Goal: Task Accomplishment & Management: Complete application form

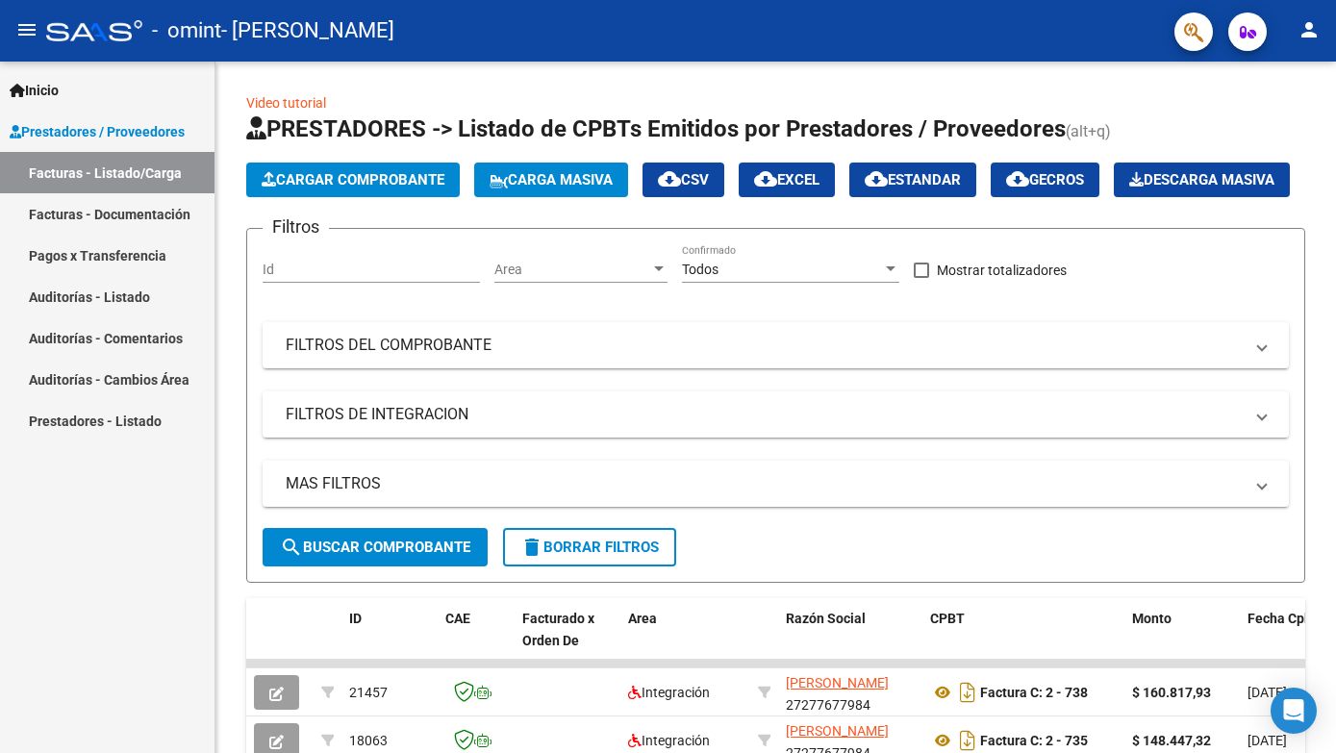
click at [150, 216] on link "Facturas - Documentación" at bounding box center [107, 213] width 214 height 41
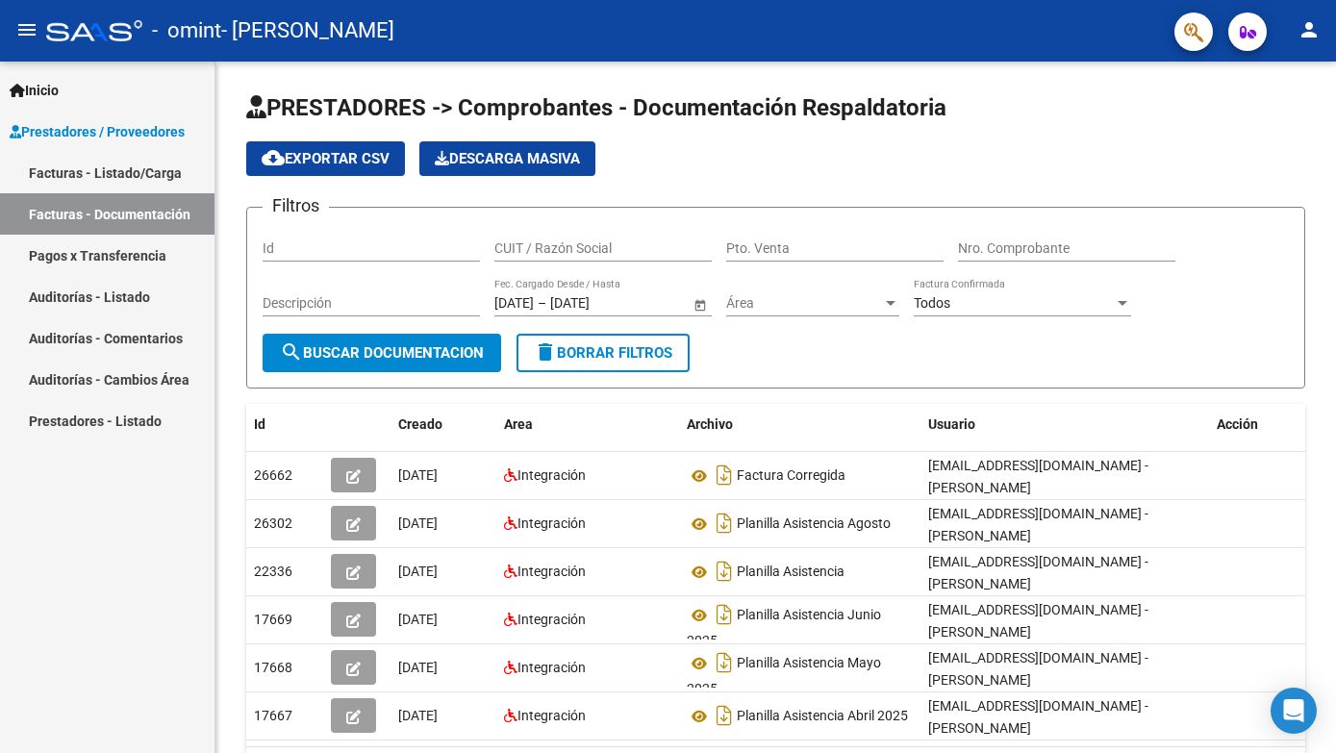
click at [112, 169] on link "Facturas - Listado/Carga" at bounding box center [107, 172] width 214 height 41
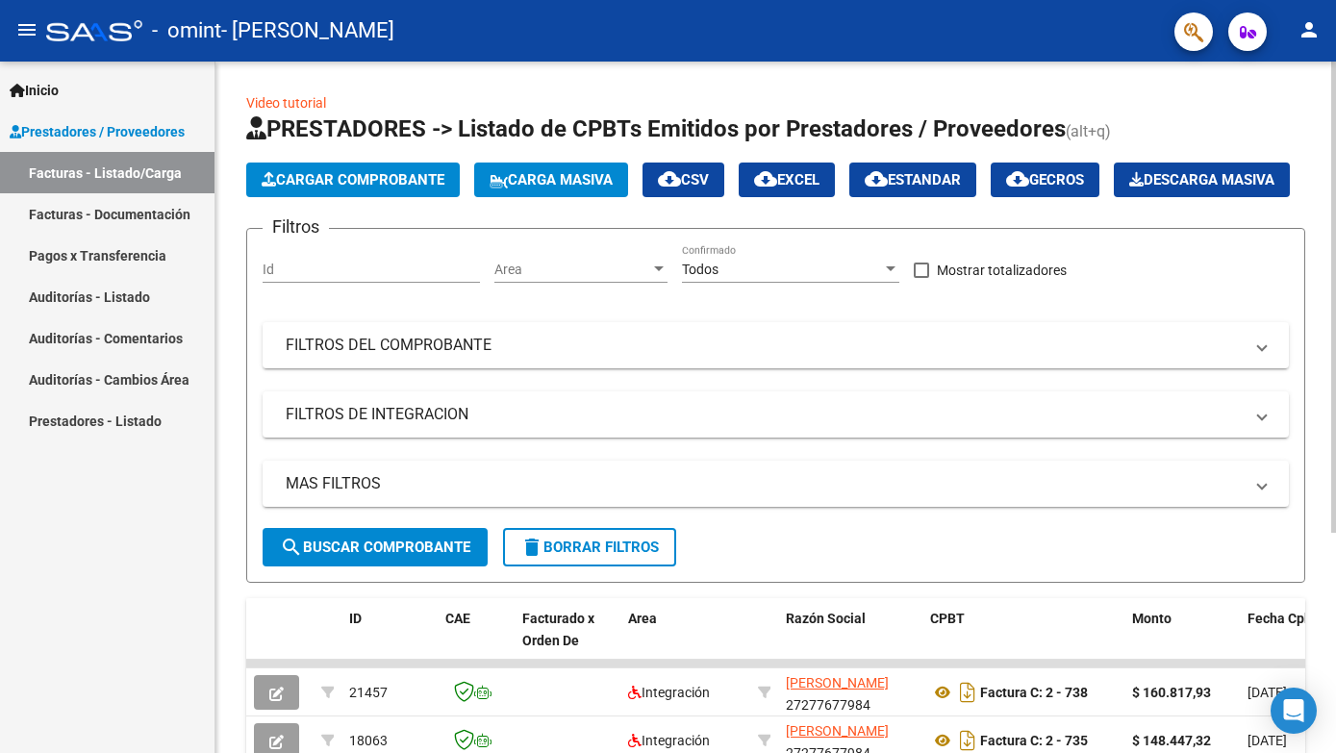
click at [376, 181] on span "Cargar Comprobante" at bounding box center [353, 179] width 183 height 17
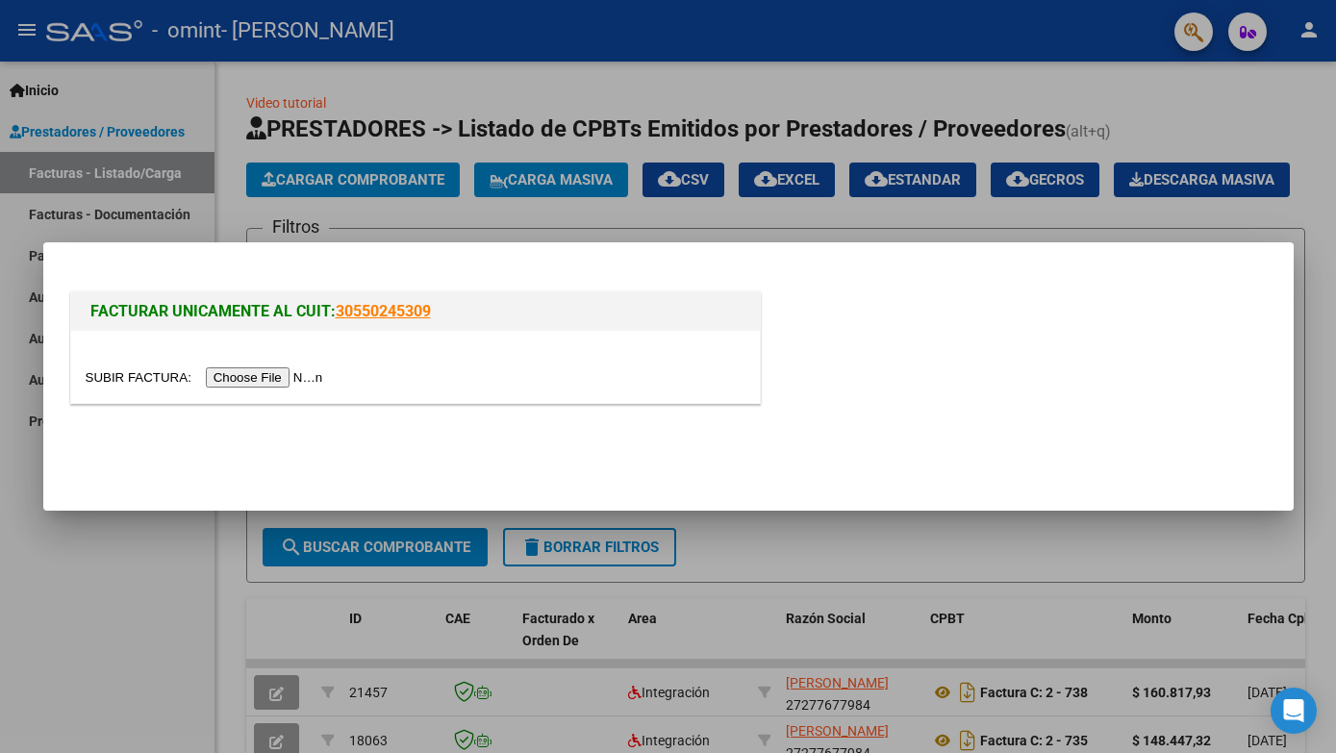
click at [1253, 200] on div at bounding box center [668, 376] width 1336 height 753
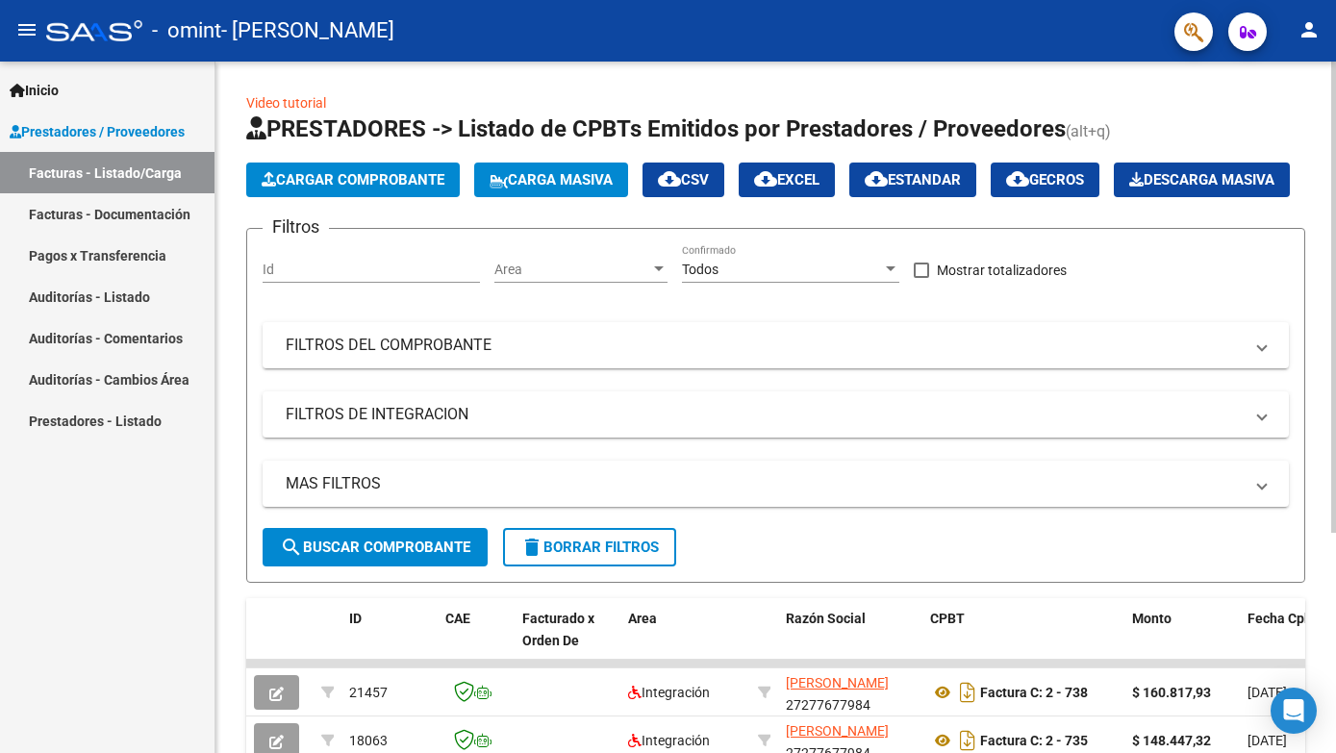
click at [371, 180] on span "Cargar Comprobante" at bounding box center [353, 179] width 183 height 17
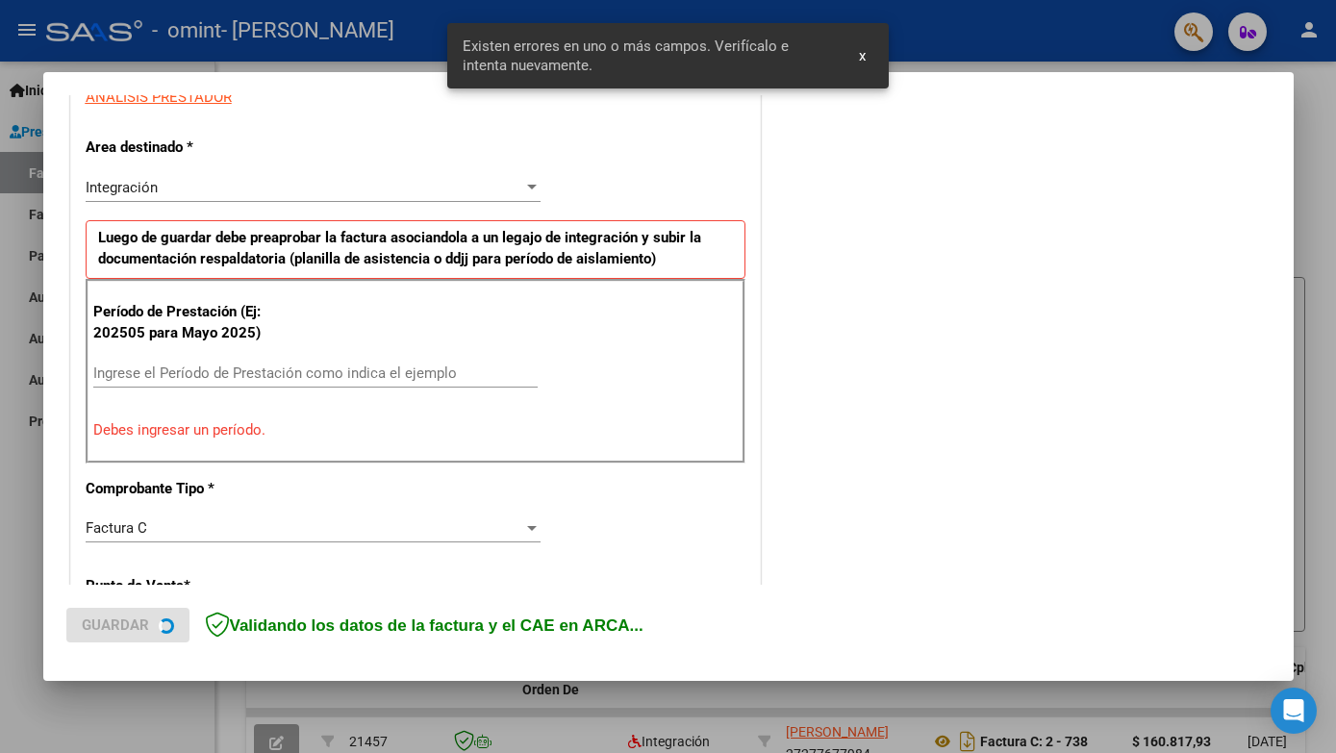
scroll to position [387, 0]
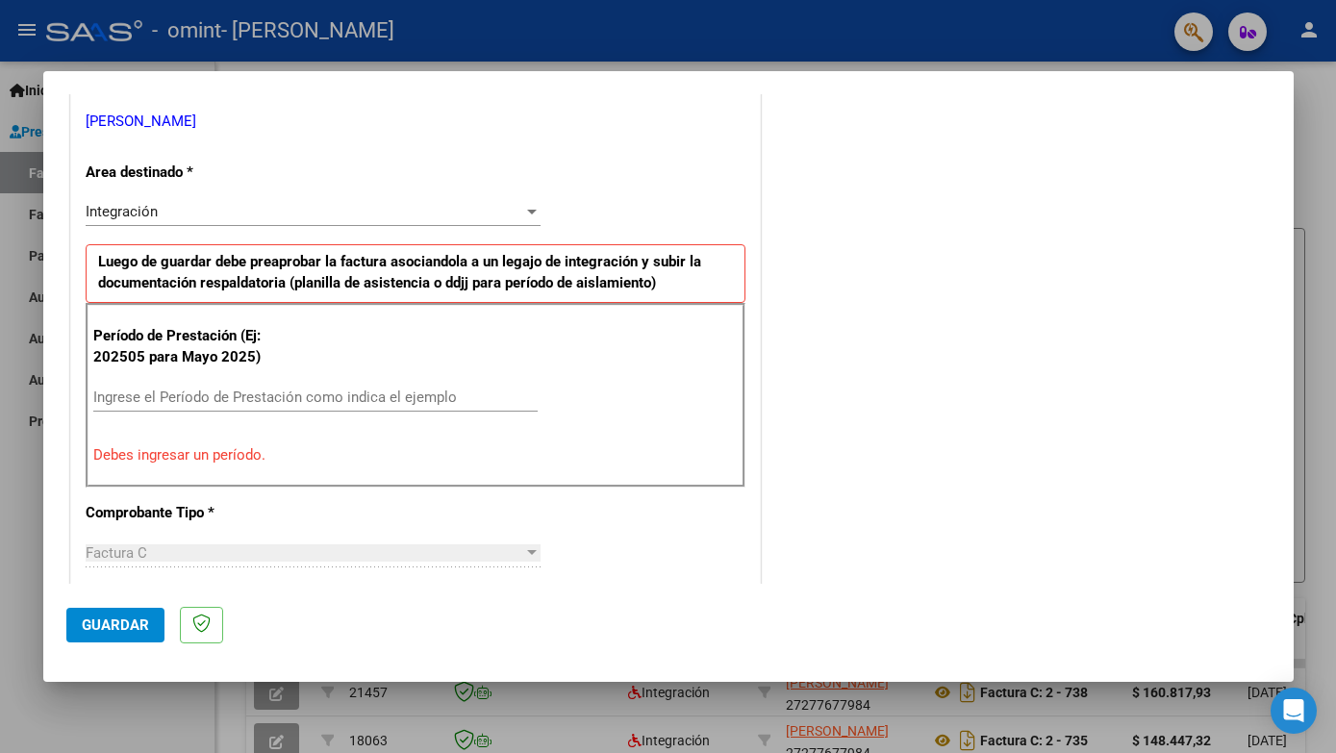
click at [139, 394] on input "Ingrese el Período de Prestación como indica el ejemplo" at bounding box center [315, 397] width 444 height 17
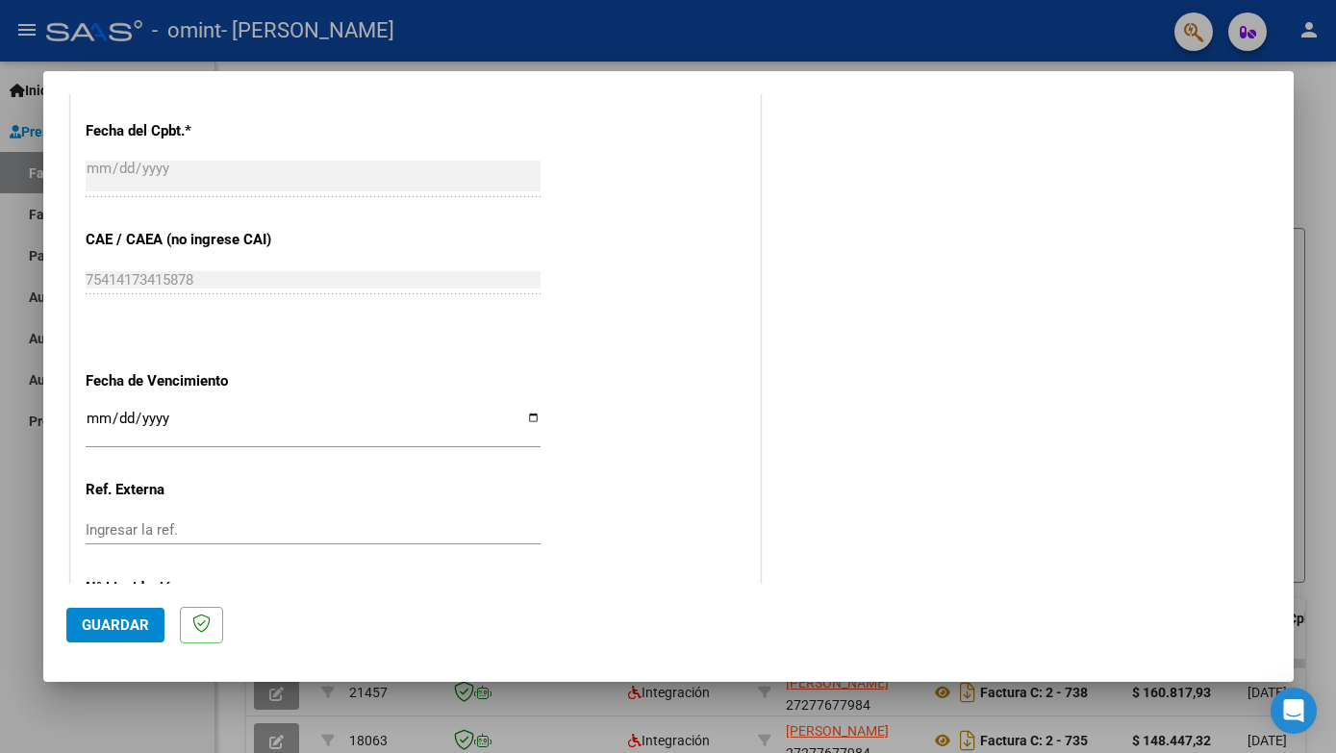
scroll to position [1199, 0]
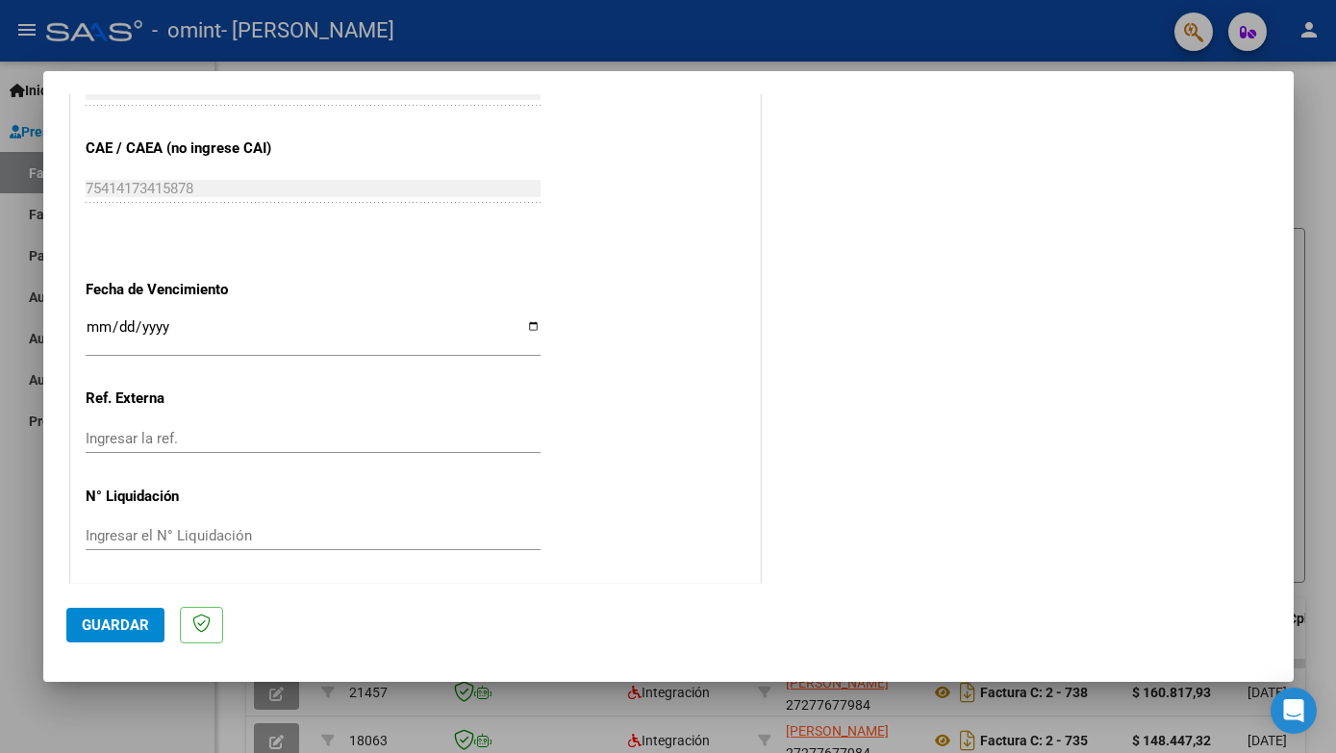
type input "202509"
click at [107, 630] on span "Guardar" at bounding box center [115, 625] width 67 height 17
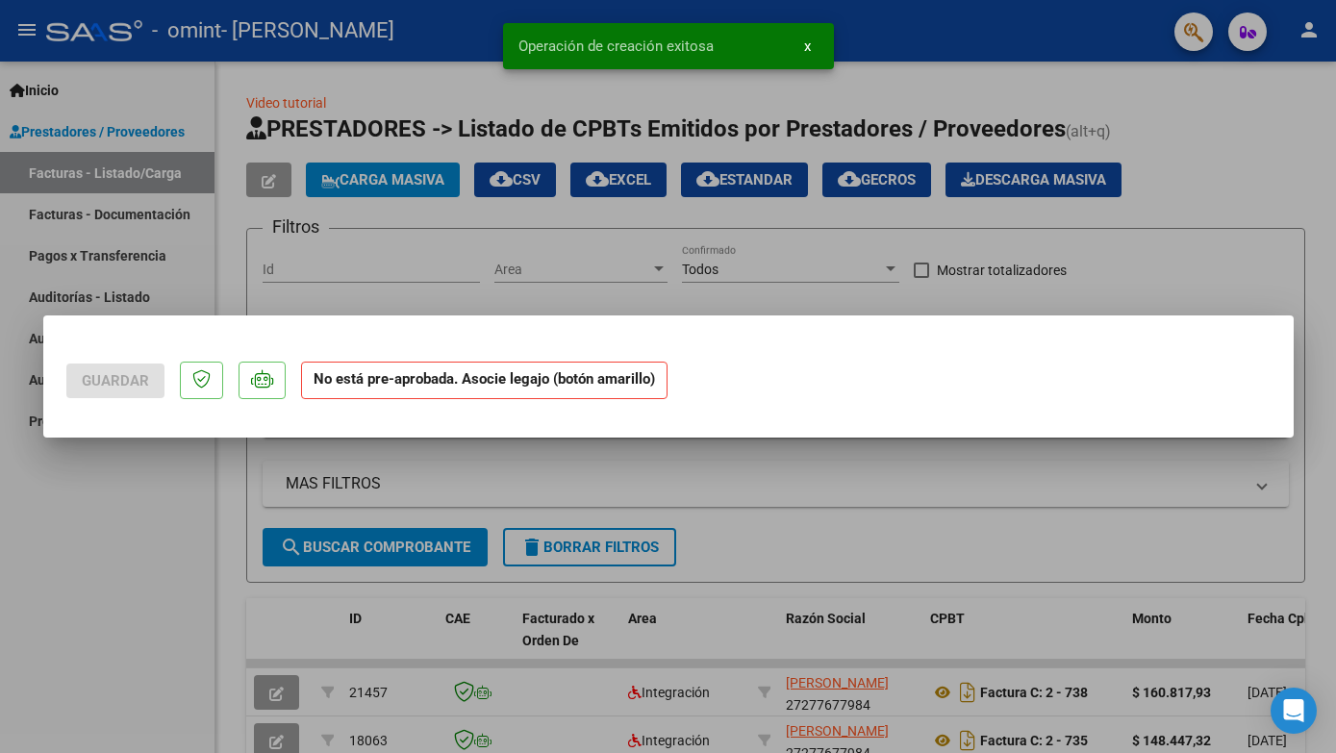
scroll to position [0, 0]
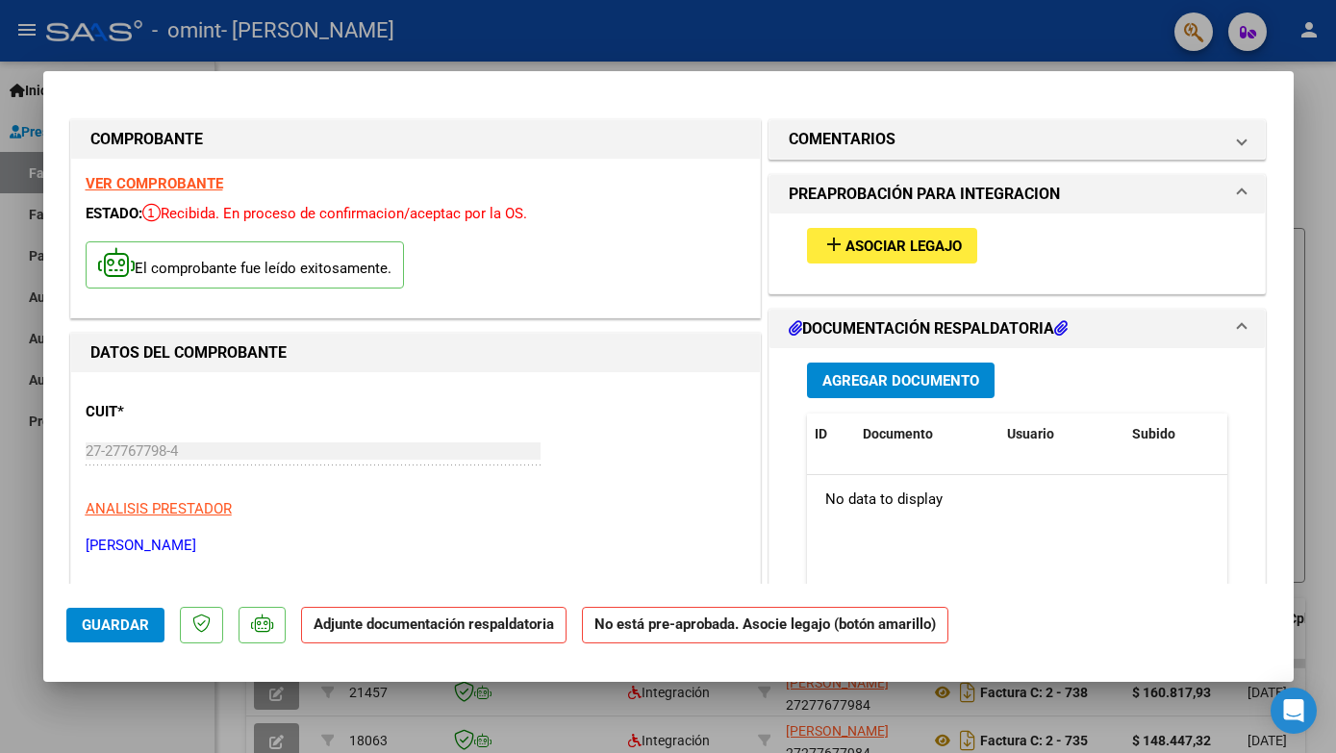
click at [879, 245] on span "Asociar Legajo" at bounding box center [903, 246] width 116 height 17
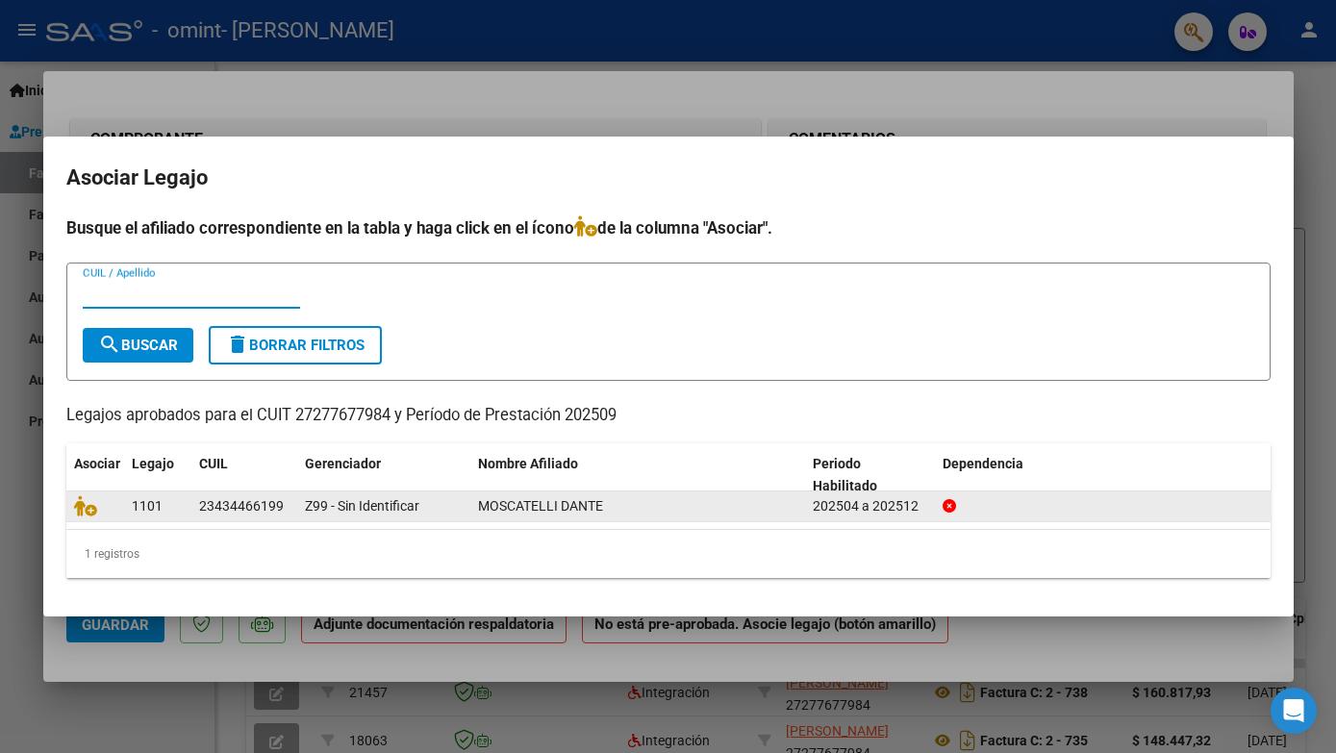
click at [240, 513] on div "23434466199" at bounding box center [241, 506] width 85 height 22
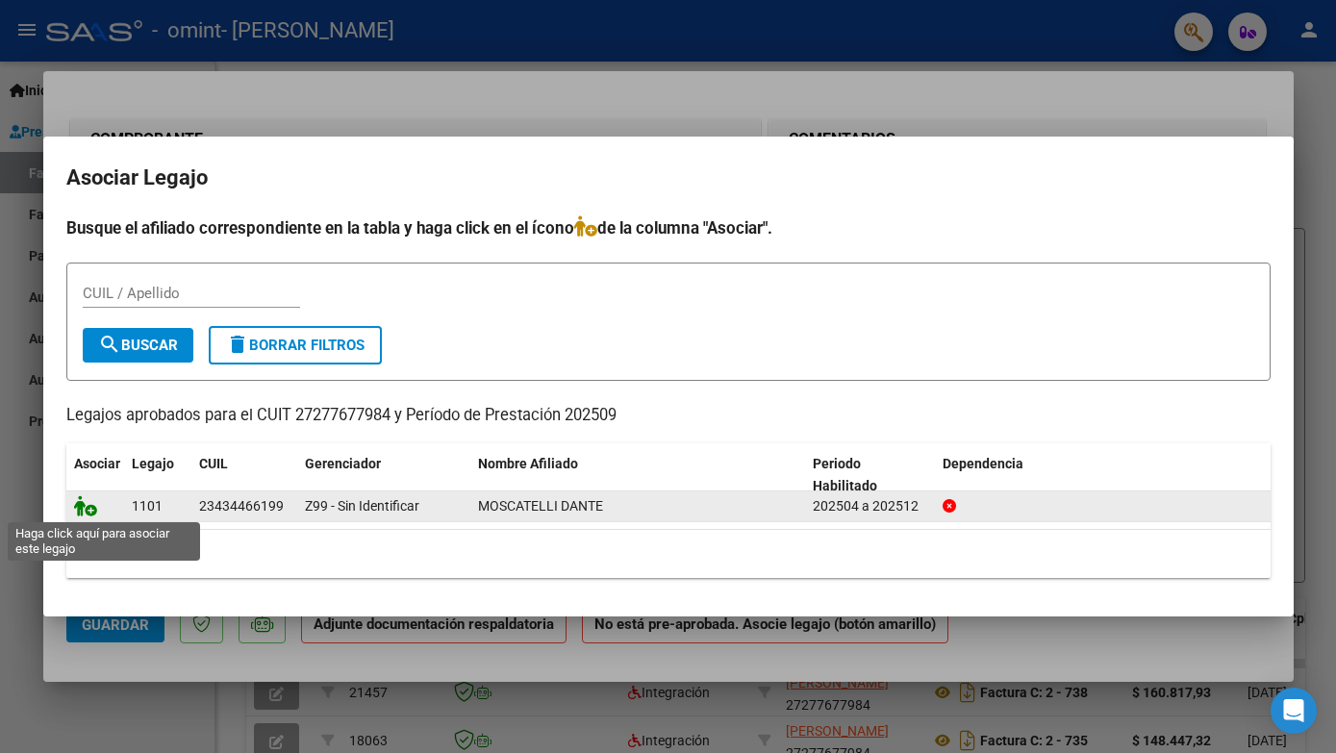
click at [89, 512] on icon at bounding box center [85, 505] width 23 height 21
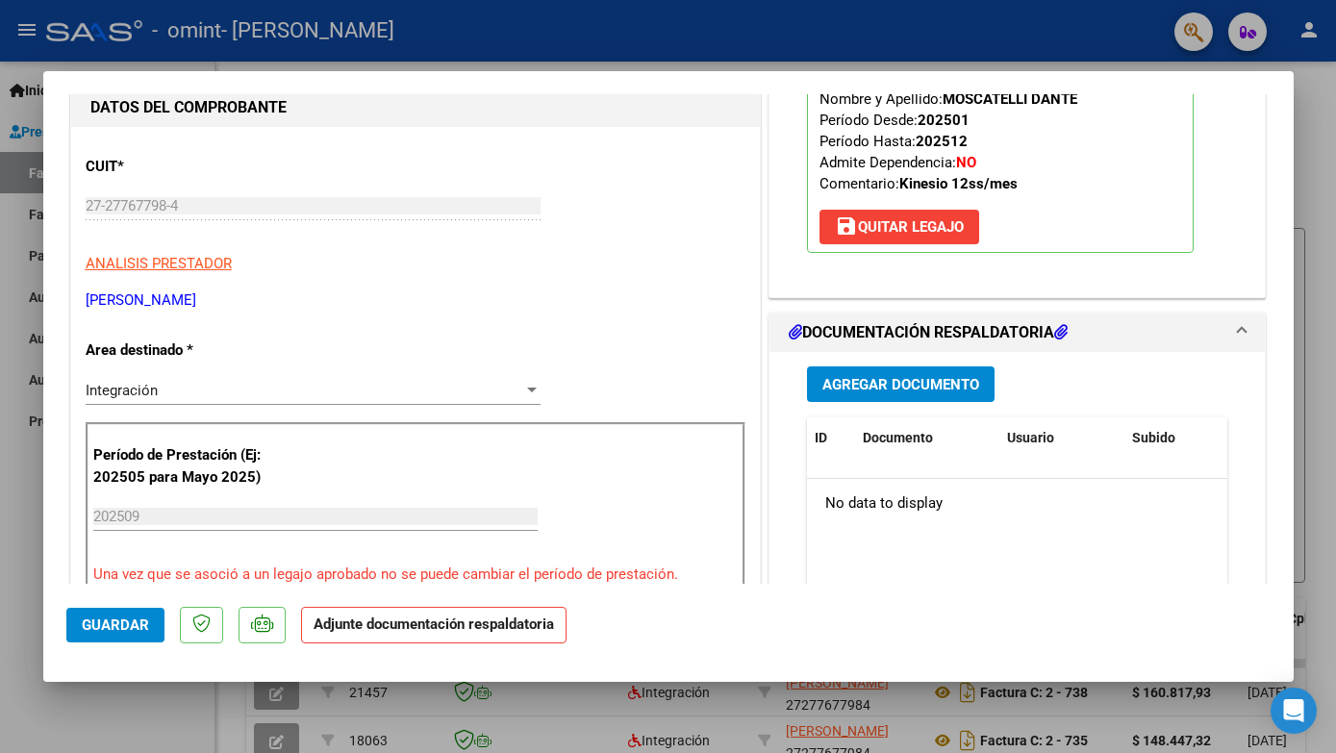
scroll to position [256, 0]
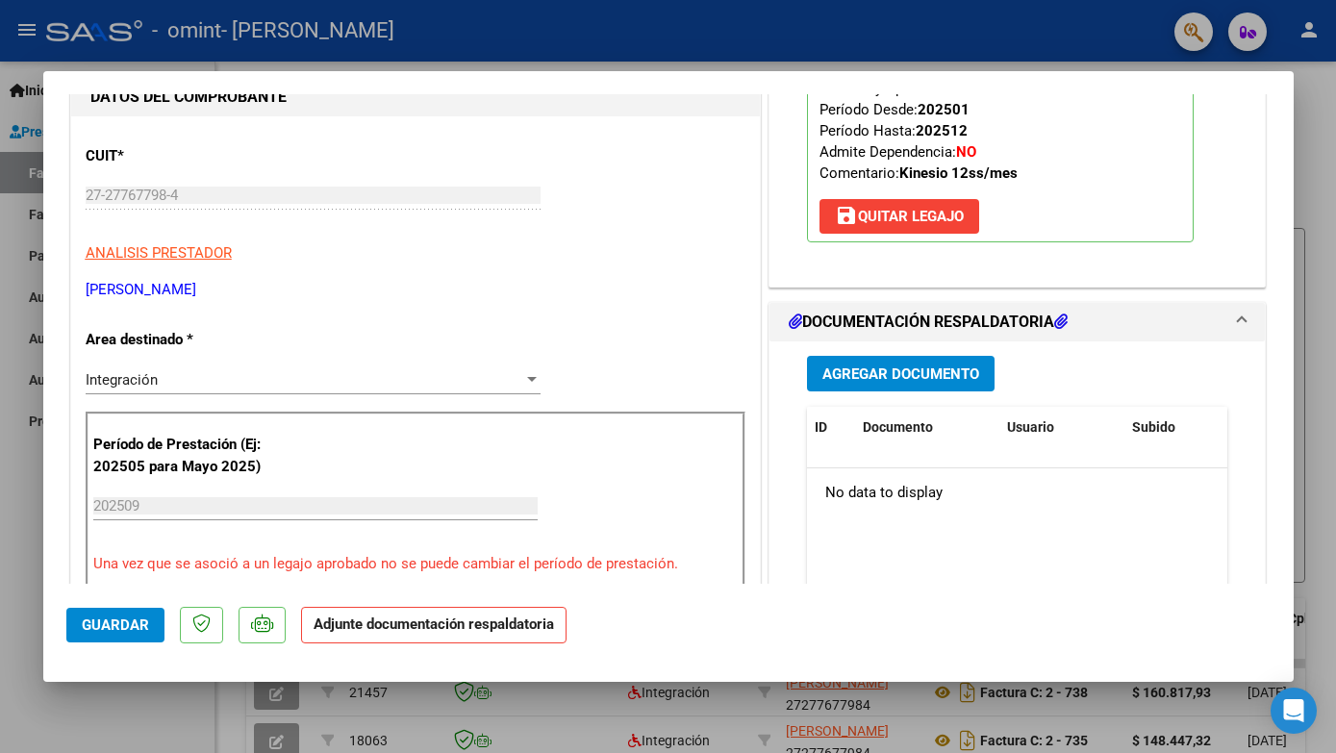
click at [865, 370] on span "Agregar Documento" at bounding box center [900, 374] width 157 height 17
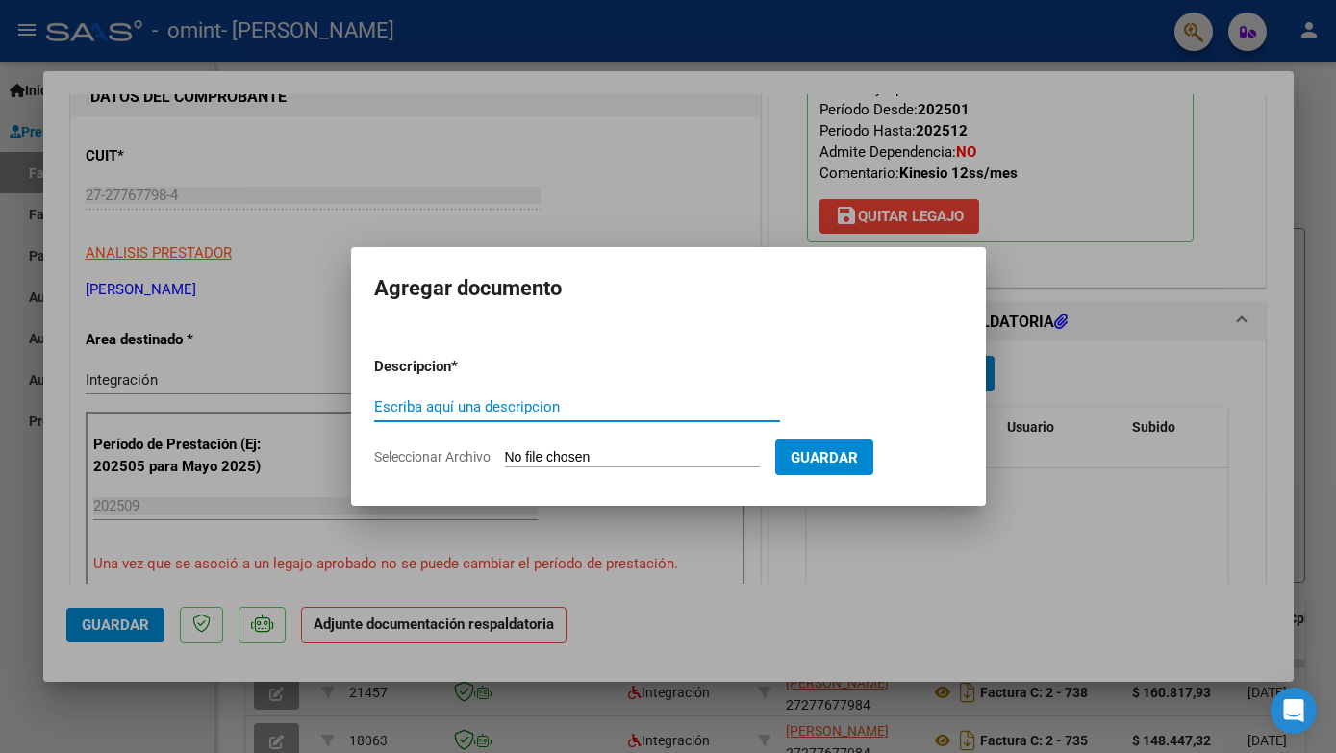
type input "F"
type input "Planilla asistencia [PERSON_NAME] [DATE]"
click at [589, 458] on input "Seleccionar Archivo" at bounding box center [632, 458] width 255 height 18
type input "C:\fakepath\[PERSON_NAME] [DATE].pdf"
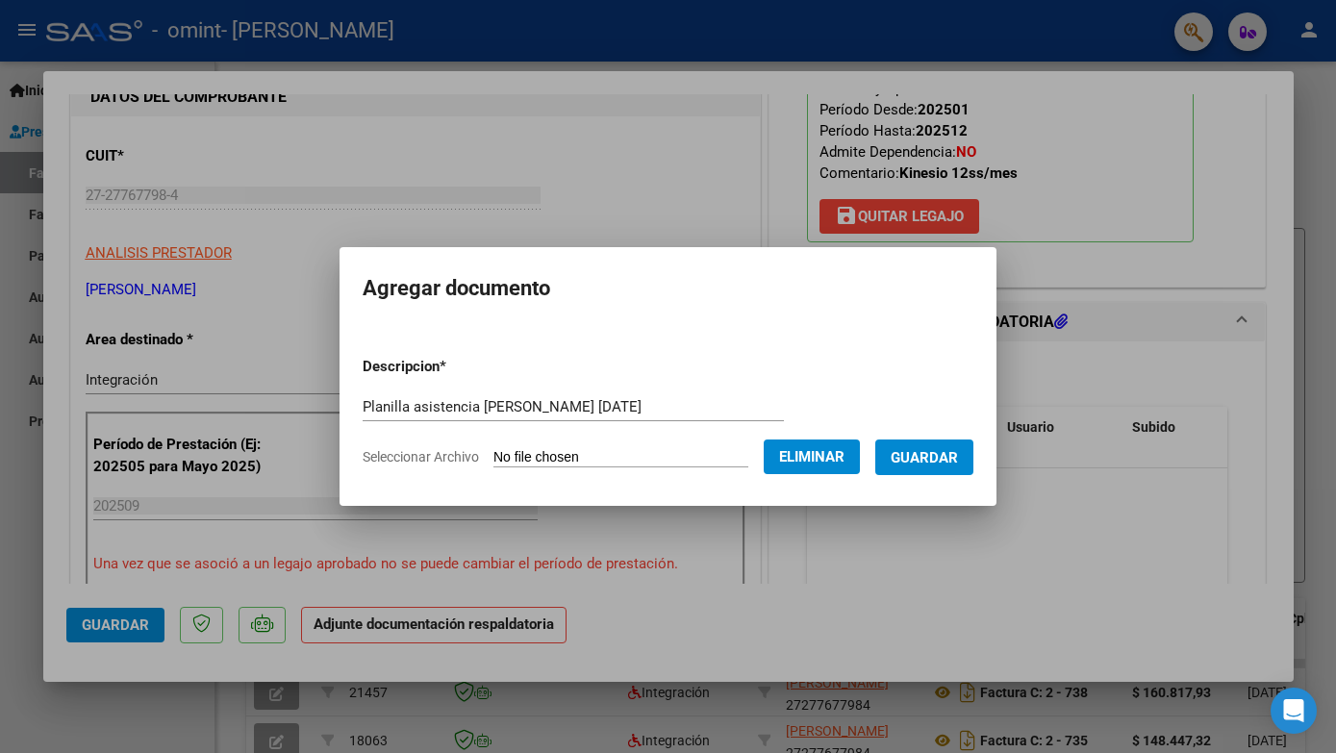
click at [926, 460] on span "Guardar" at bounding box center [924, 457] width 67 height 17
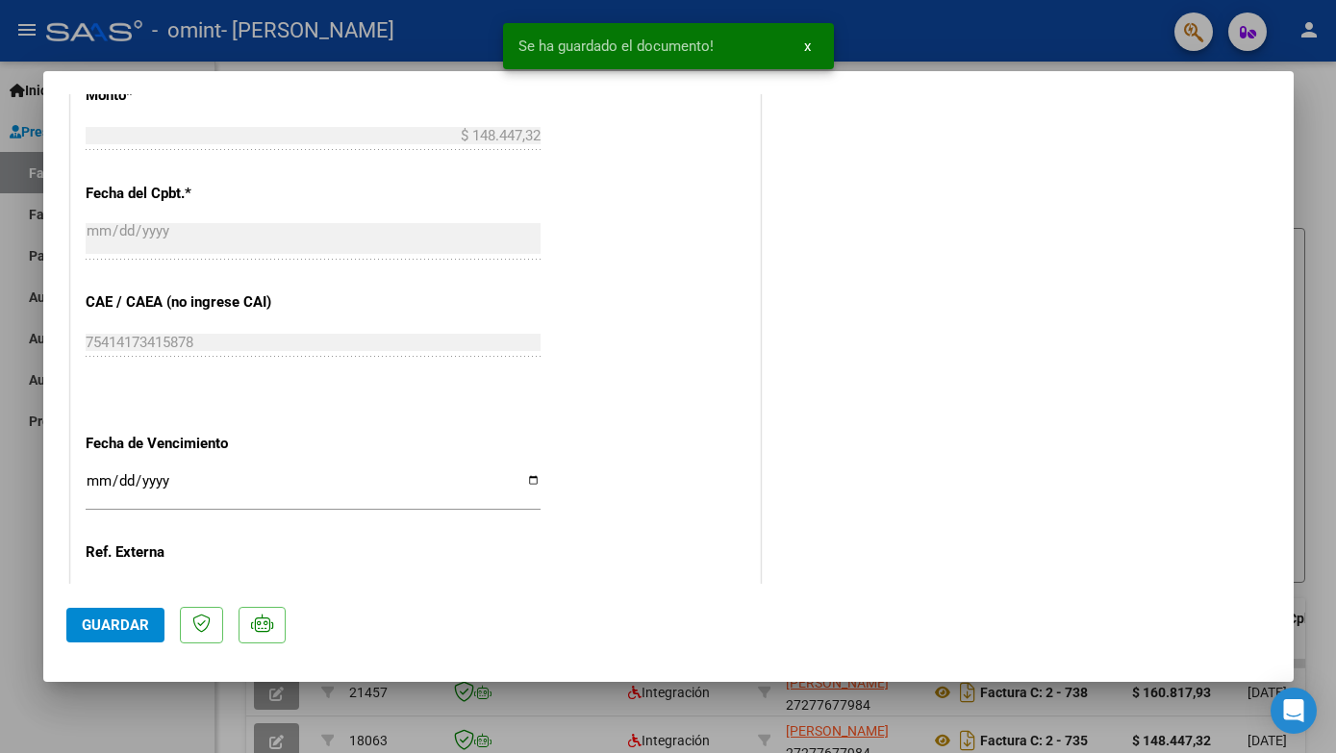
scroll to position [1228, 0]
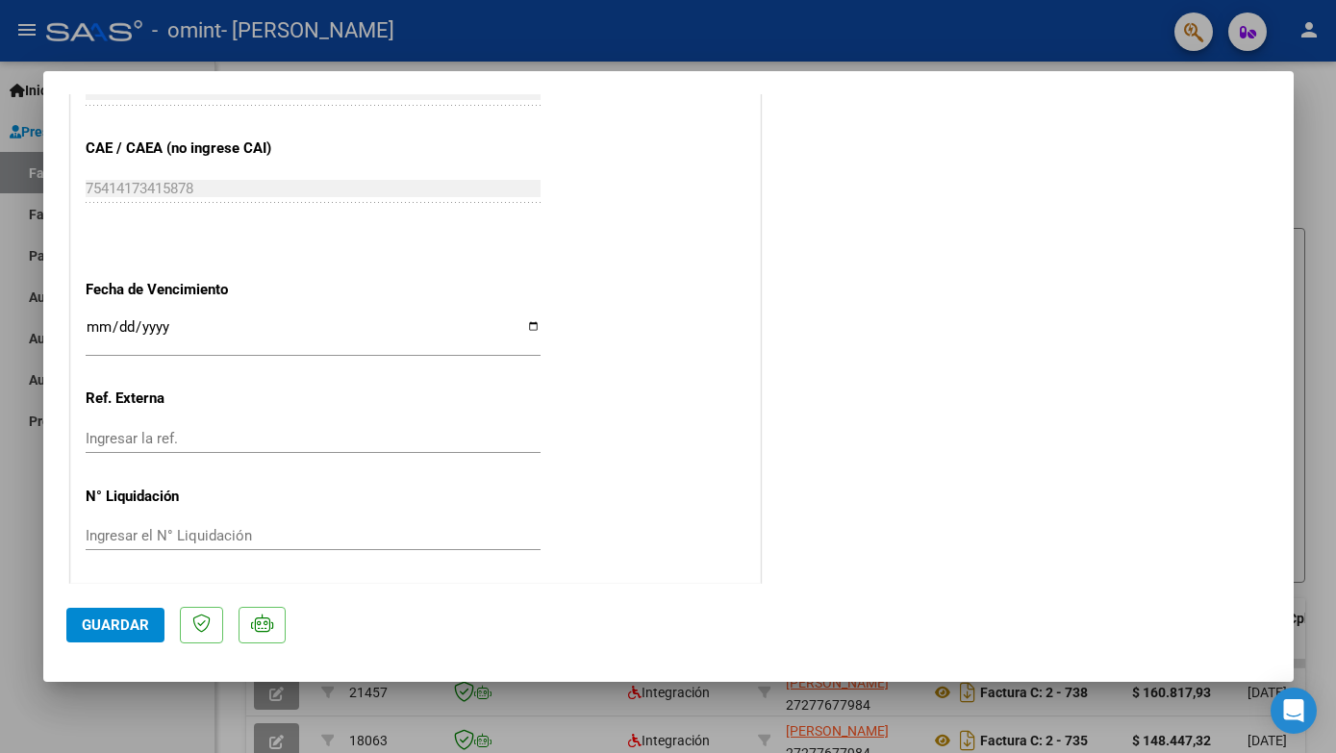
click at [114, 622] on span "Guardar" at bounding box center [115, 625] width 67 height 17
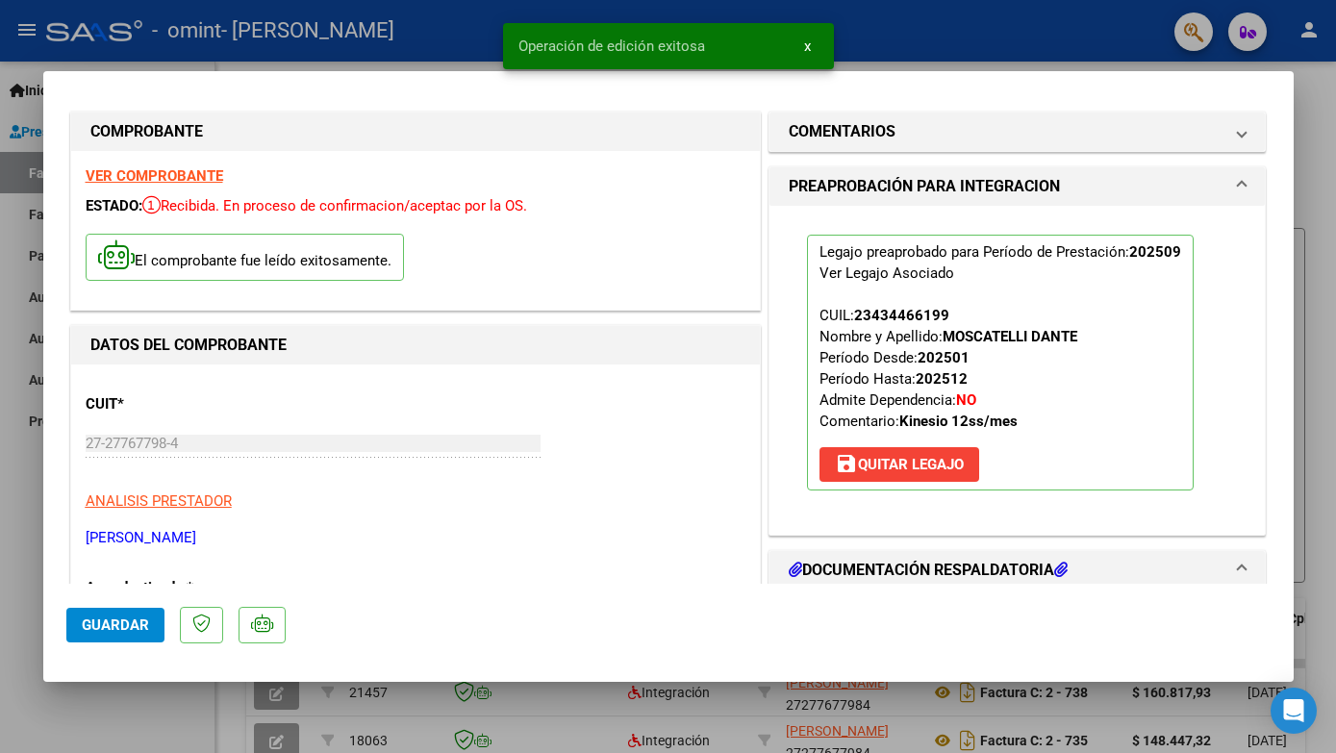
scroll to position [0, 0]
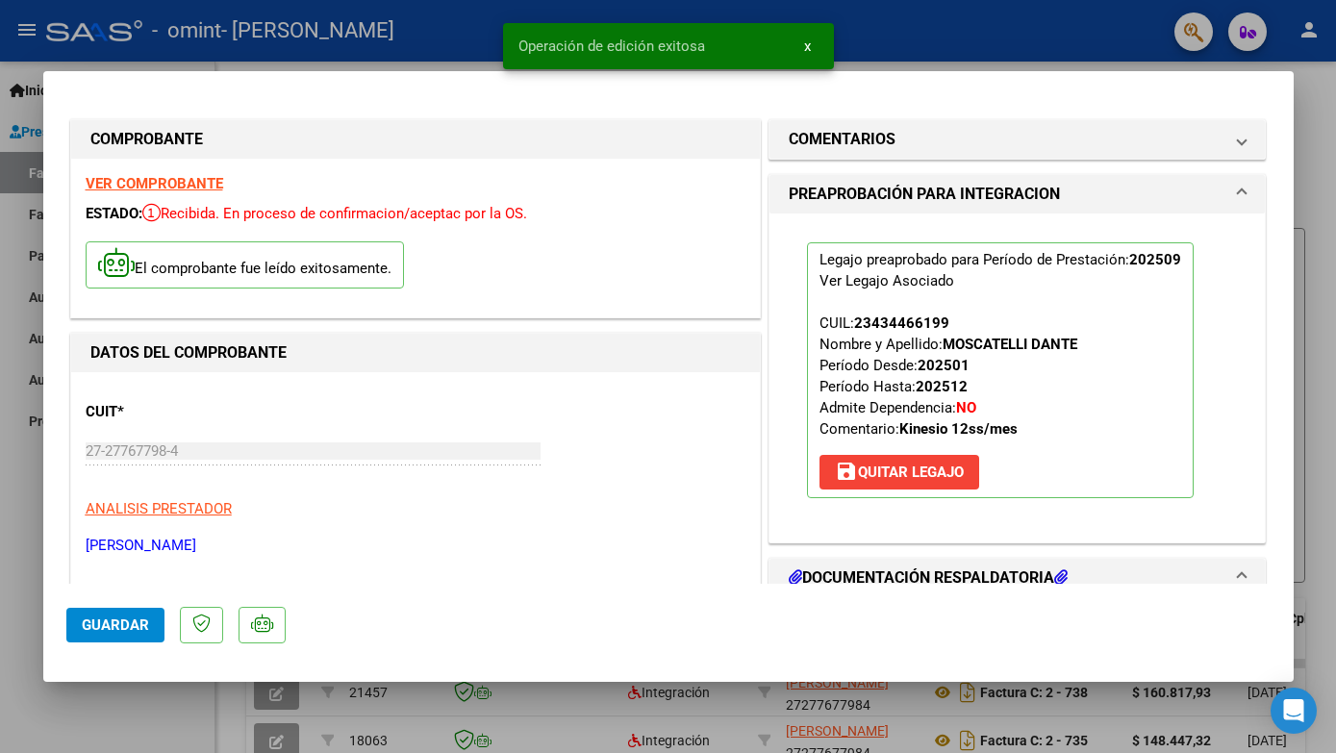
click at [1323, 408] on div at bounding box center [668, 376] width 1336 height 753
type input "$ 0,00"
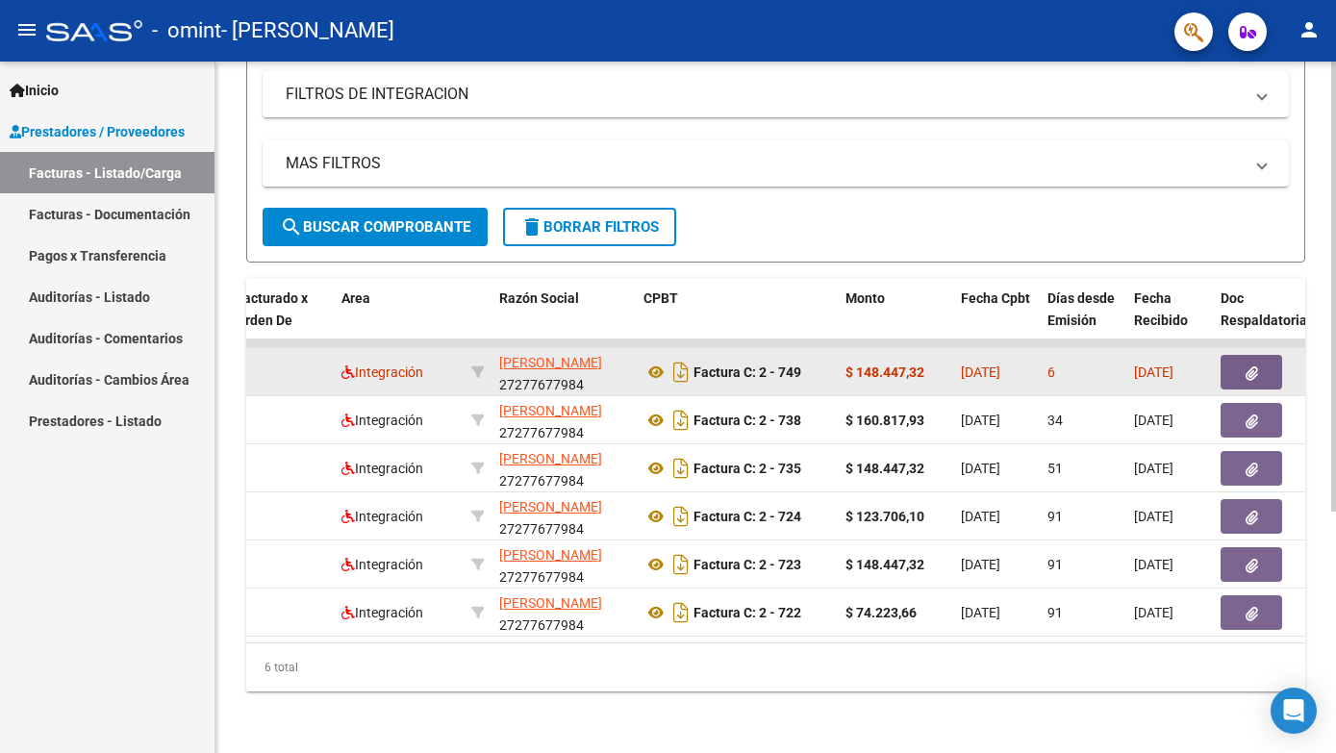
scroll to position [370, 0]
